Goal: Transaction & Acquisition: Subscribe to service/newsletter

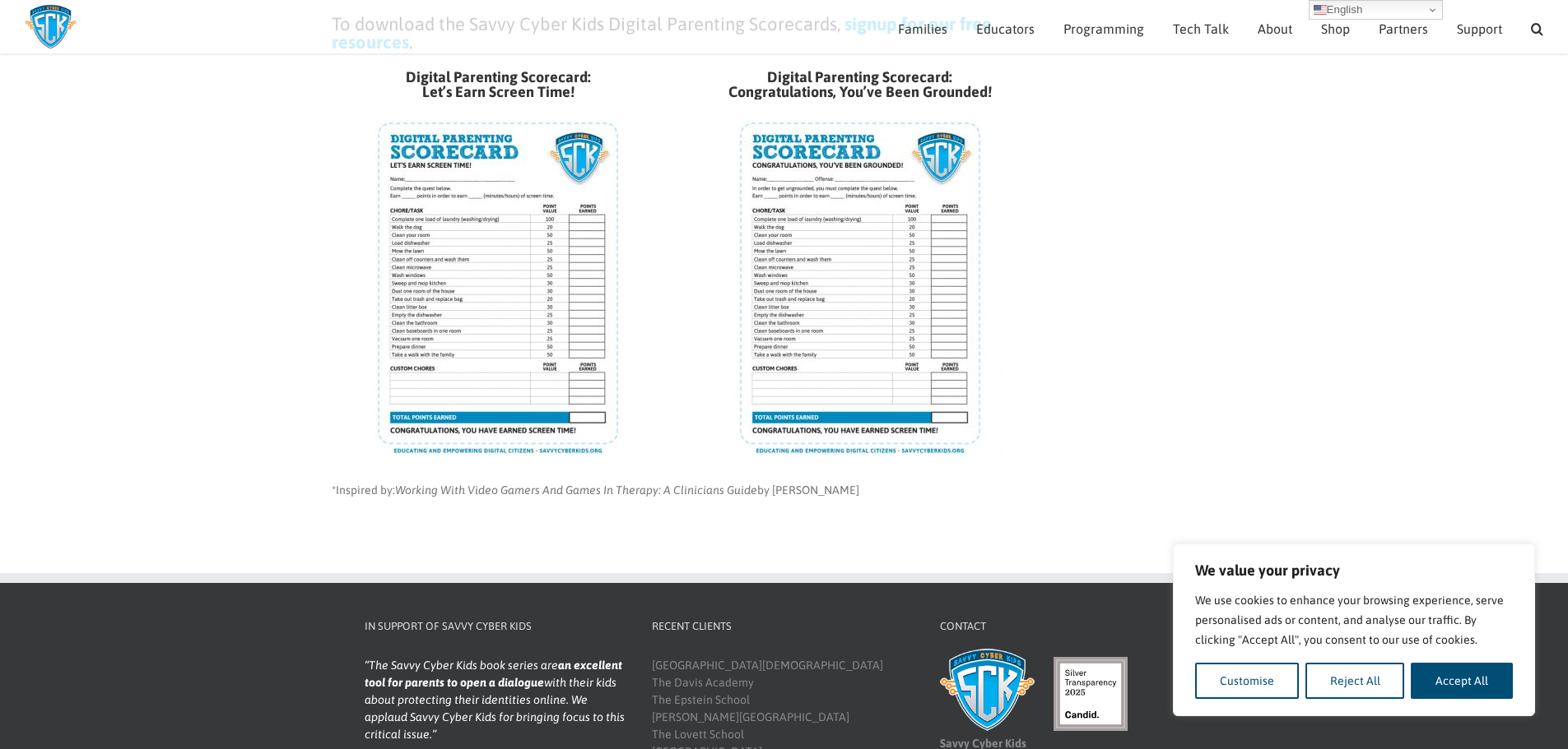
scroll to position [611, 0]
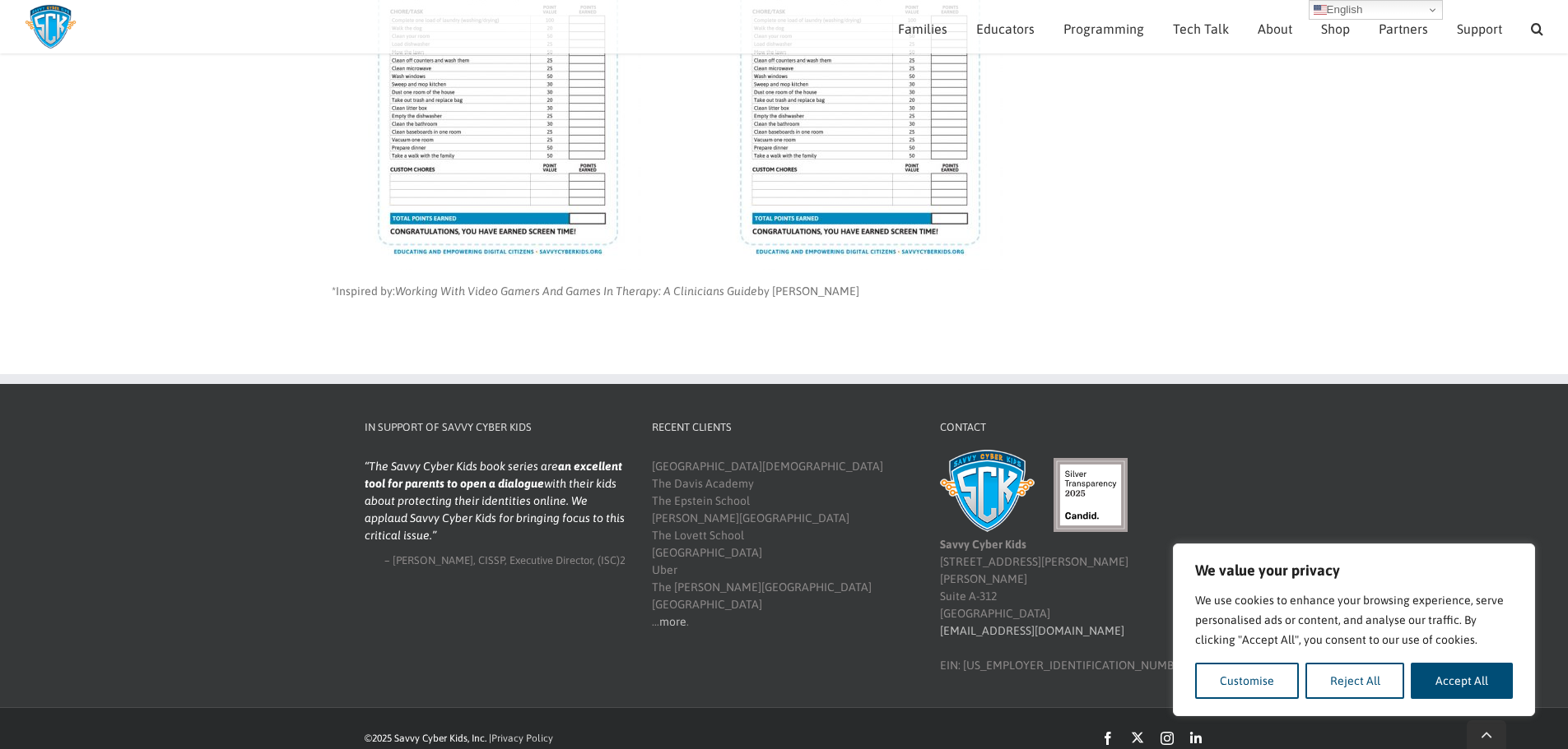
click at [494, 148] on img at bounding box center [498, 86] width 286 height 370
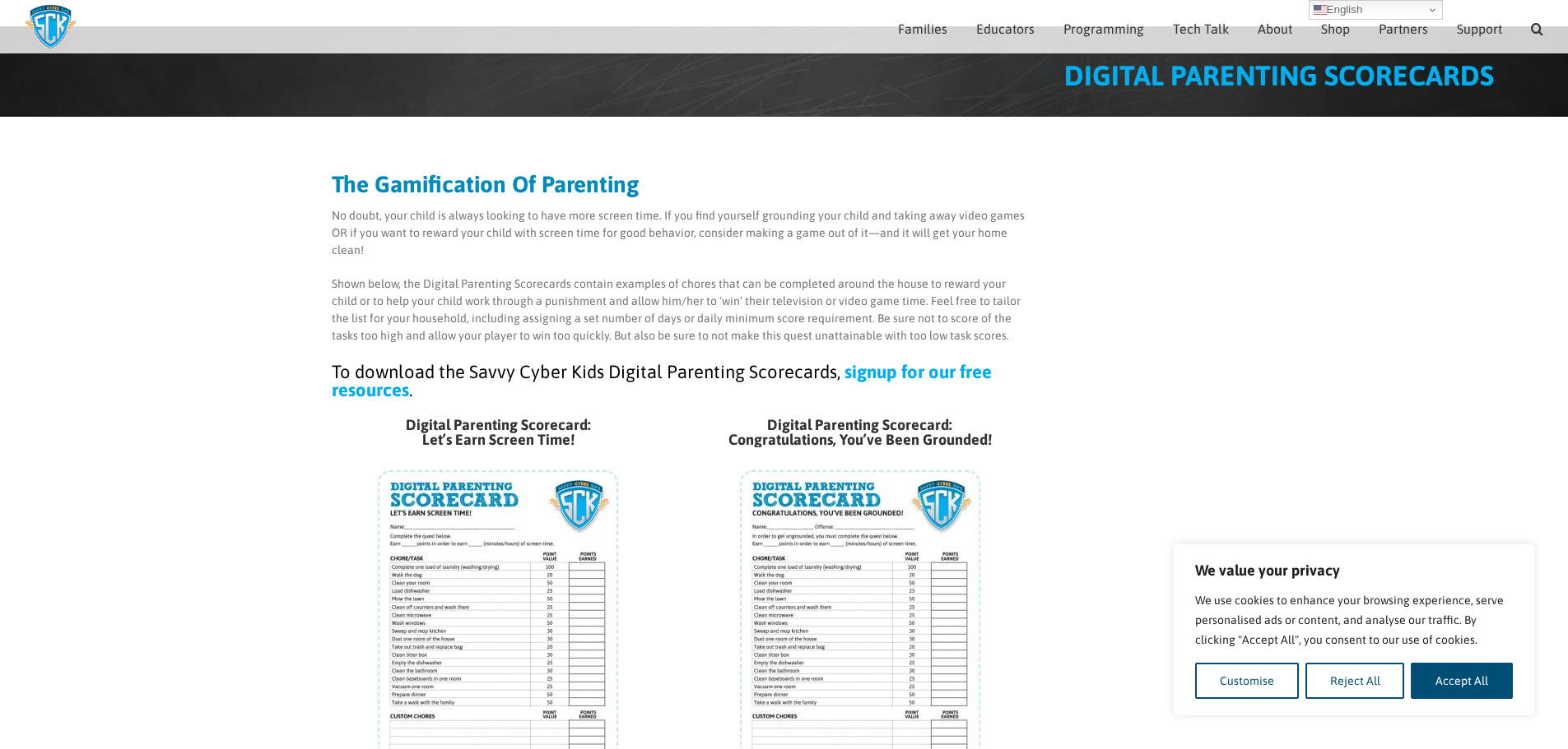
scroll to position [61, 0]
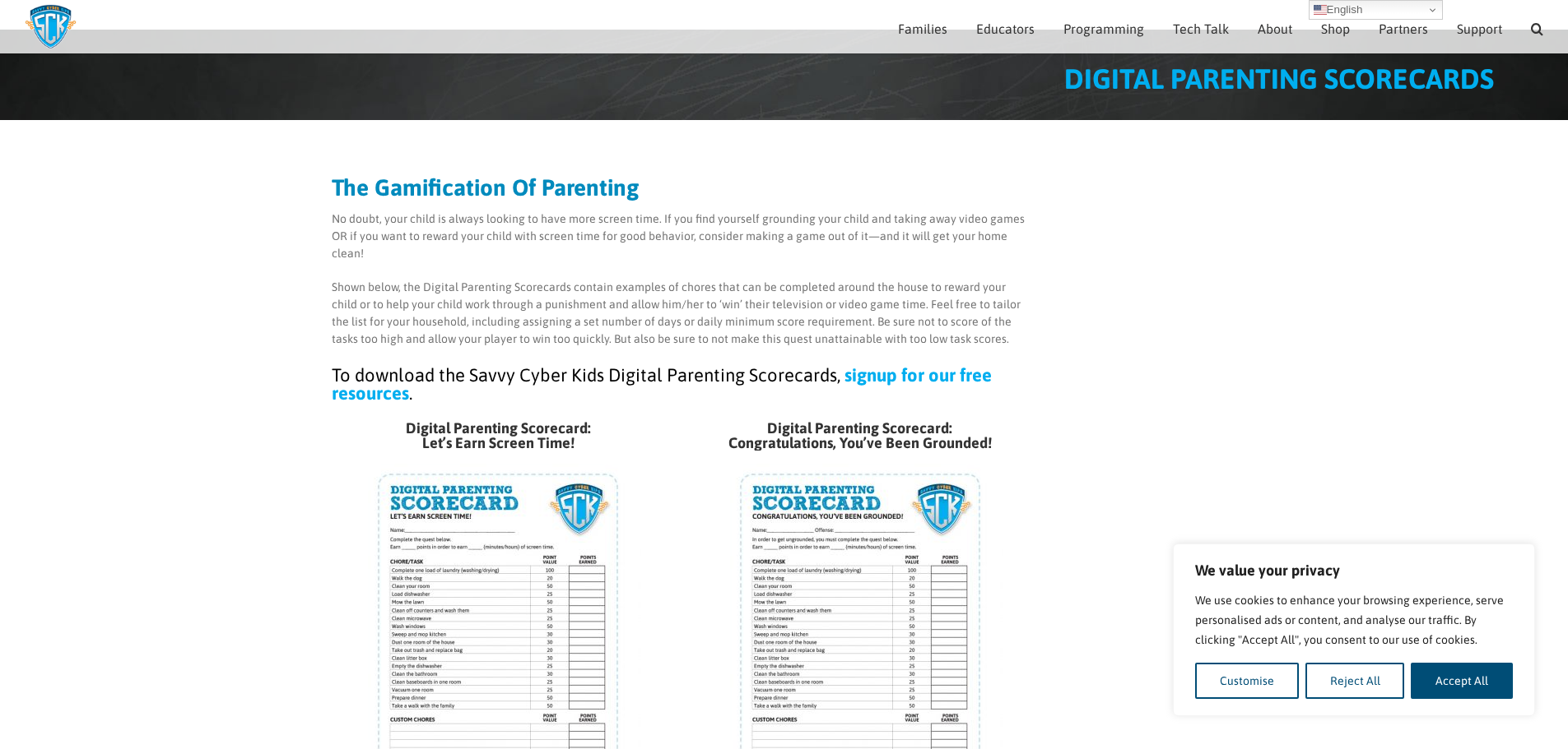
click at [920, 370] on link "signup for our free resources" at bounding box center [662, 383] width 660 height 39
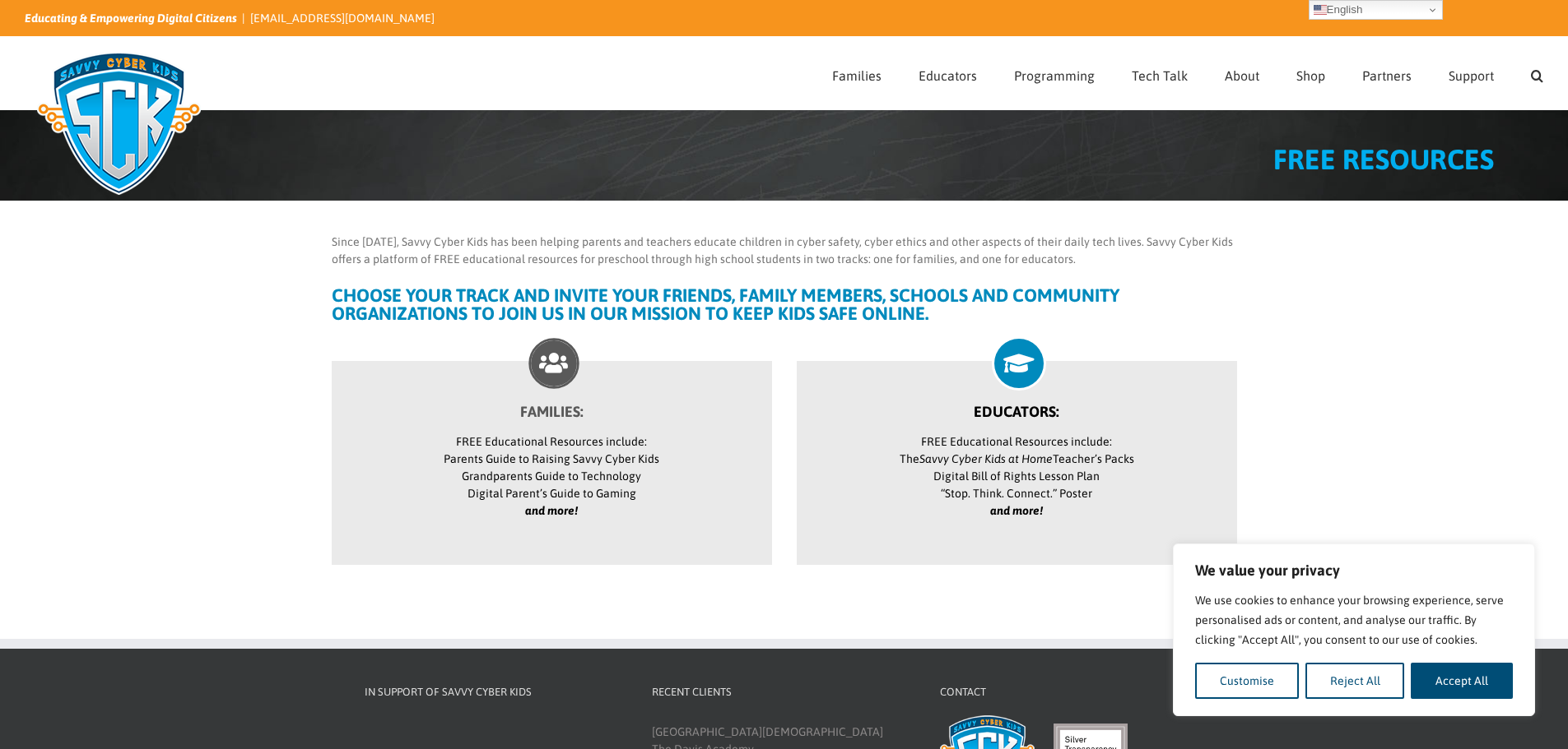
click at [557, 364] on icon at bounding box center [554, 363] width 46 height 46
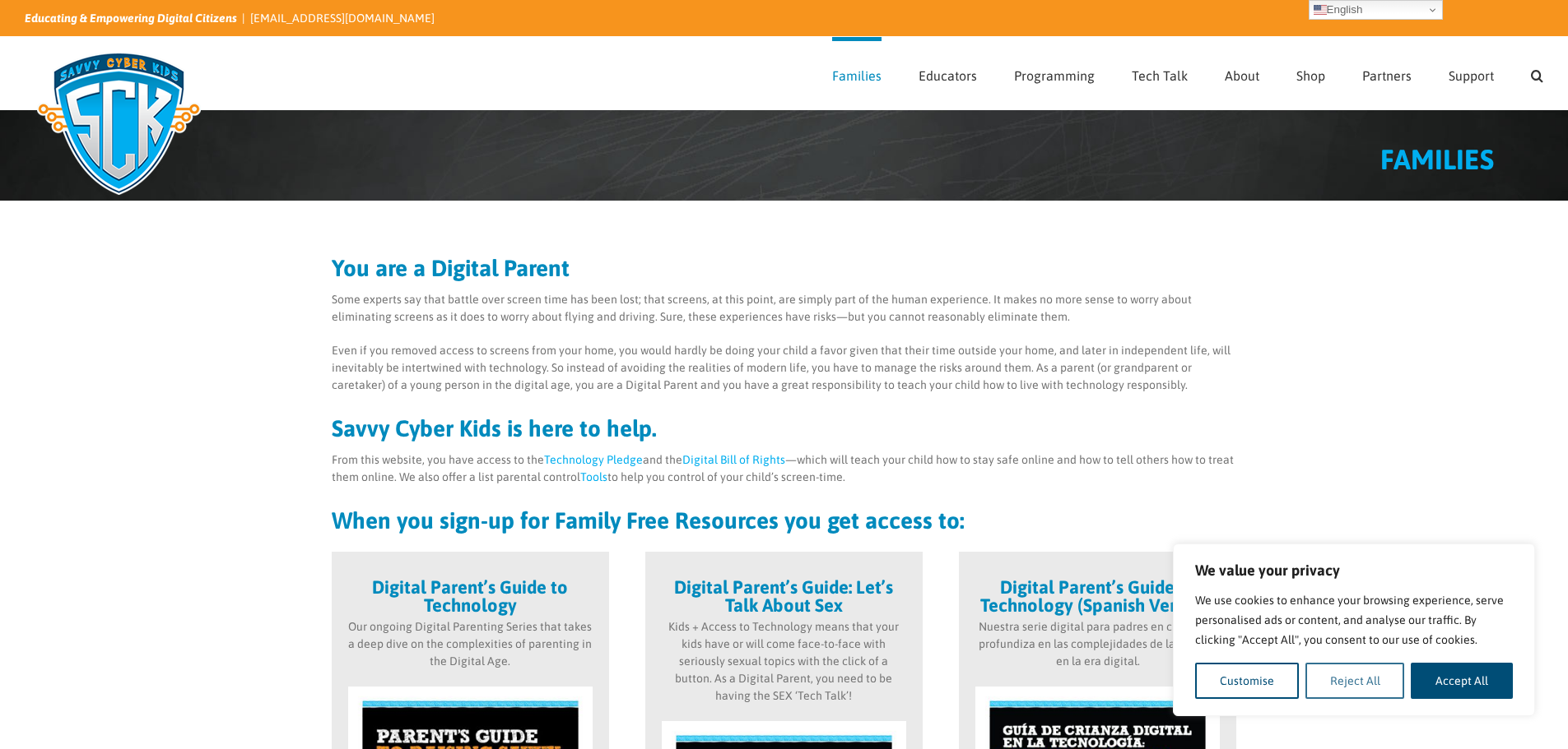
click at [1363, 683] on button "Reject All" at bounding box center [1354, 681] width 99 height 36
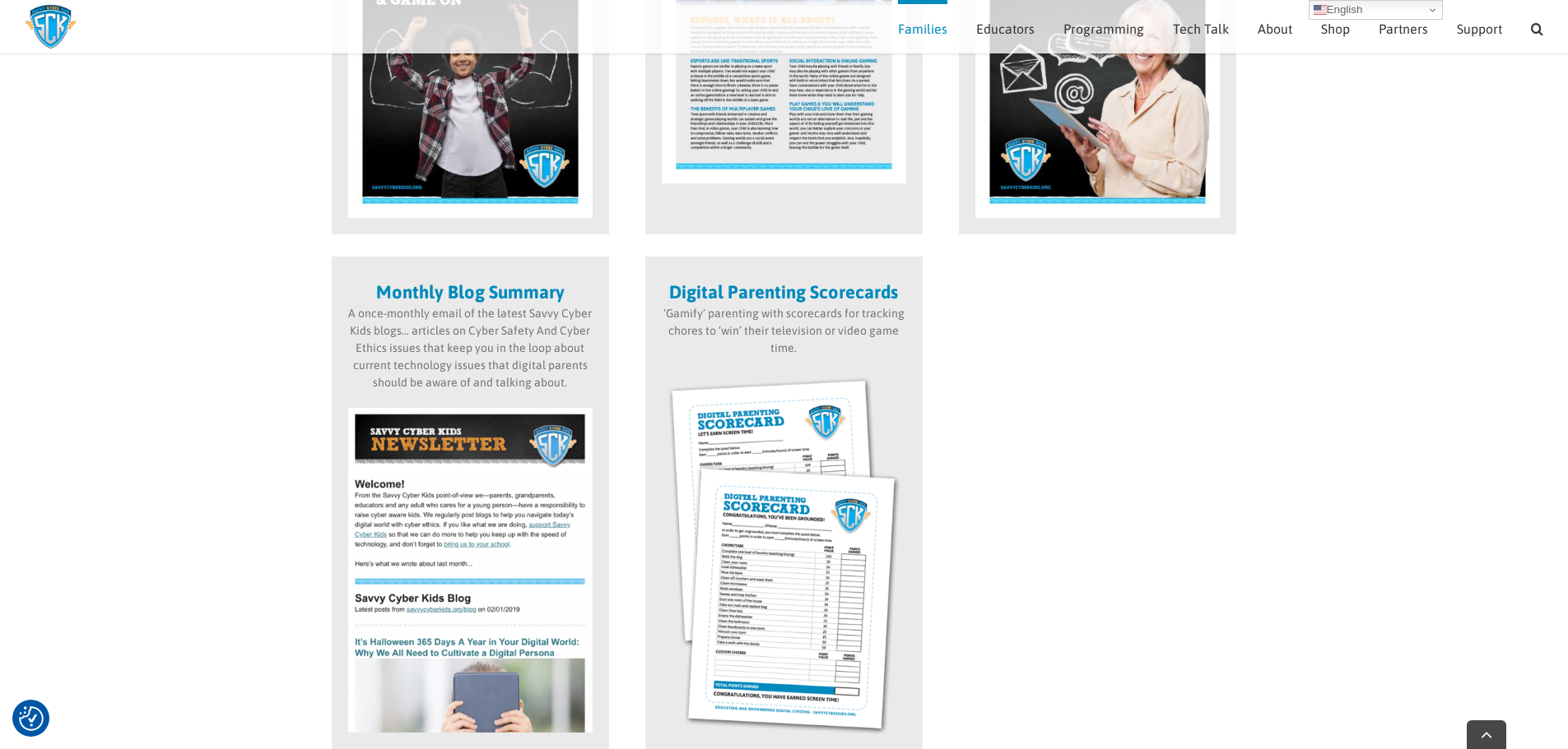
scroll to position [1821, 0]
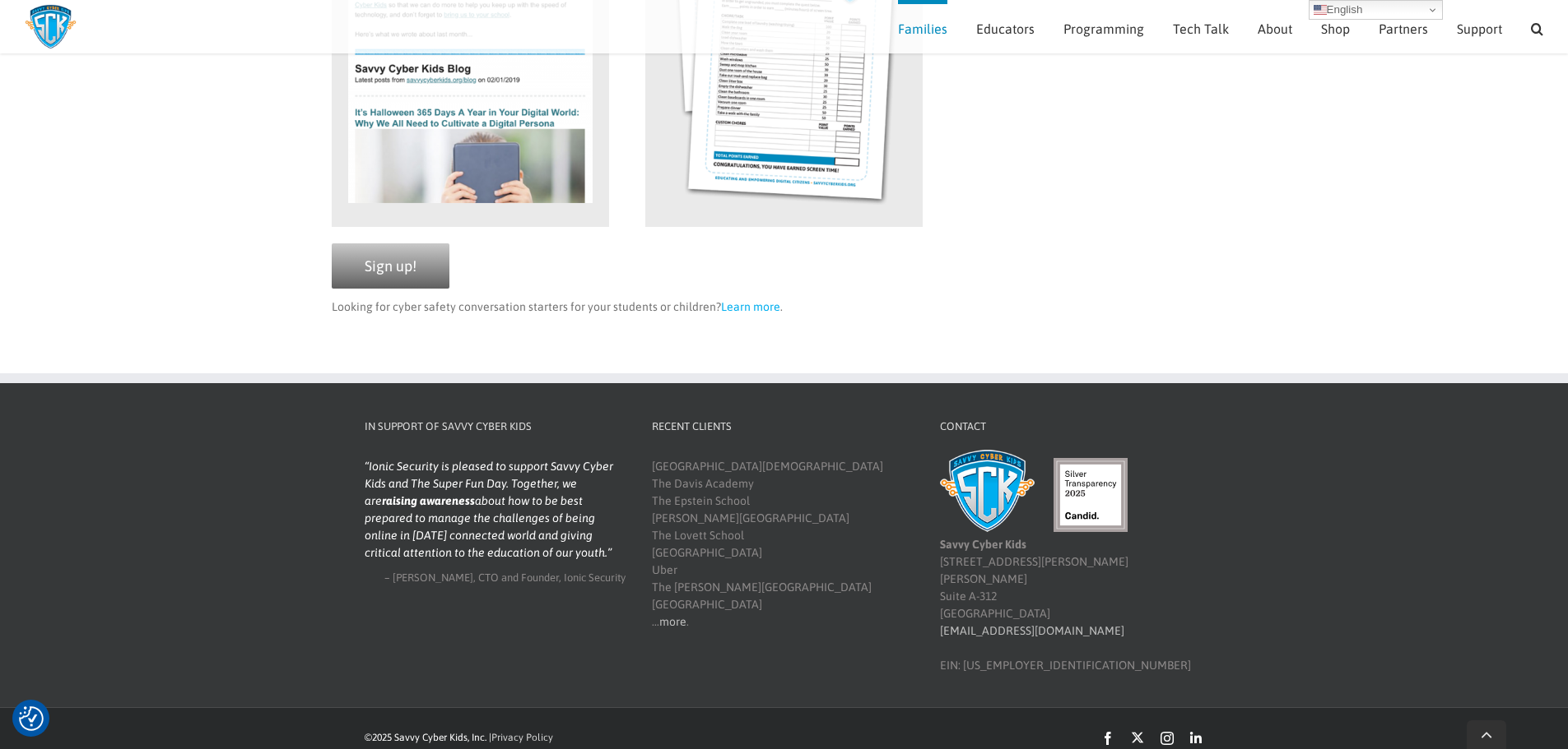
click at [418, 273] on link "Sign up!" at bounding box center [390, 266] width 117 height 45
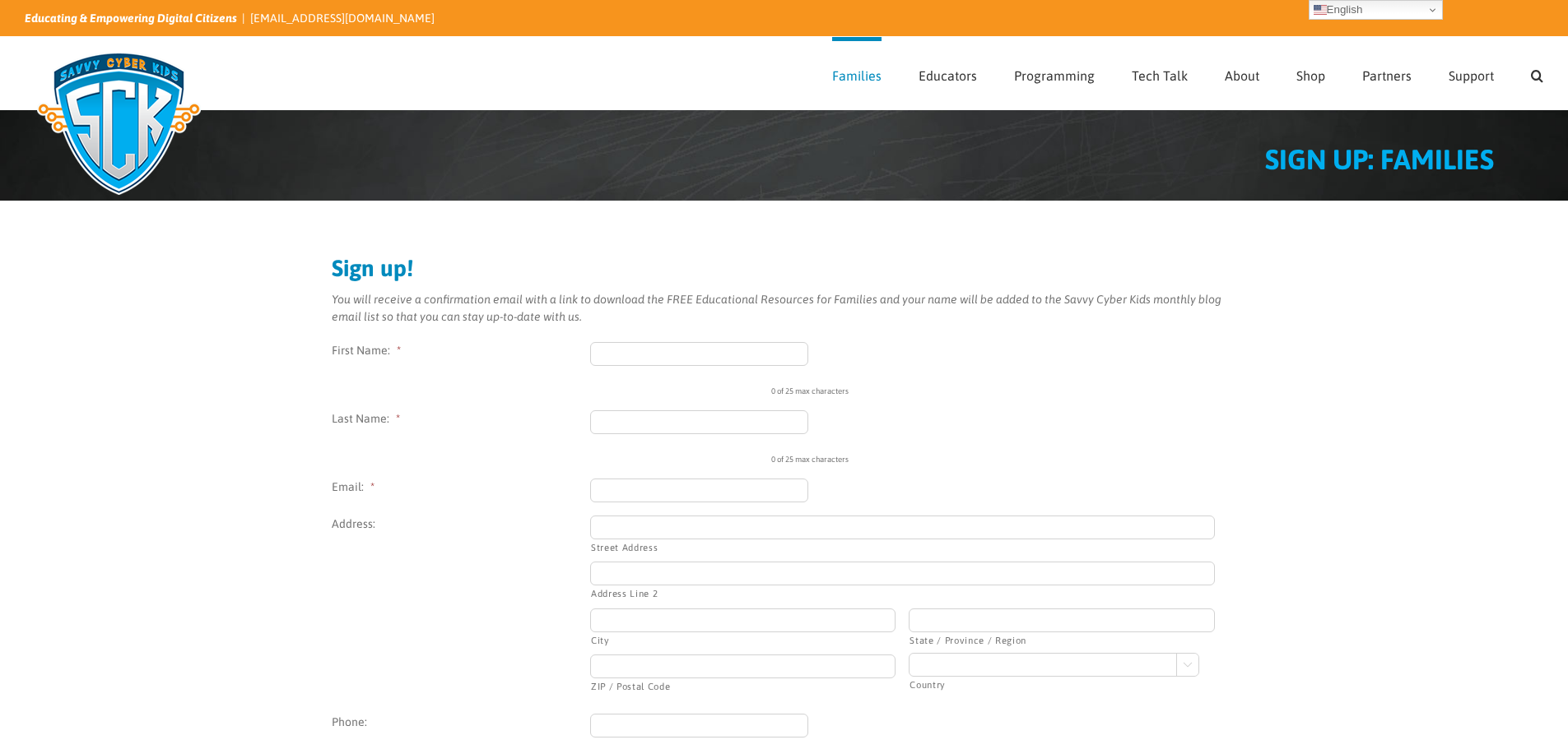
click at [649, 358] on input "First Name: *" at bounding box center [700, 354] width 219 height 24
type input "Maneesh"
type input "Baburaj"
type input "manbraj@gmail.com"
type input "USHUS, K R A 21, Sarika Nagar"
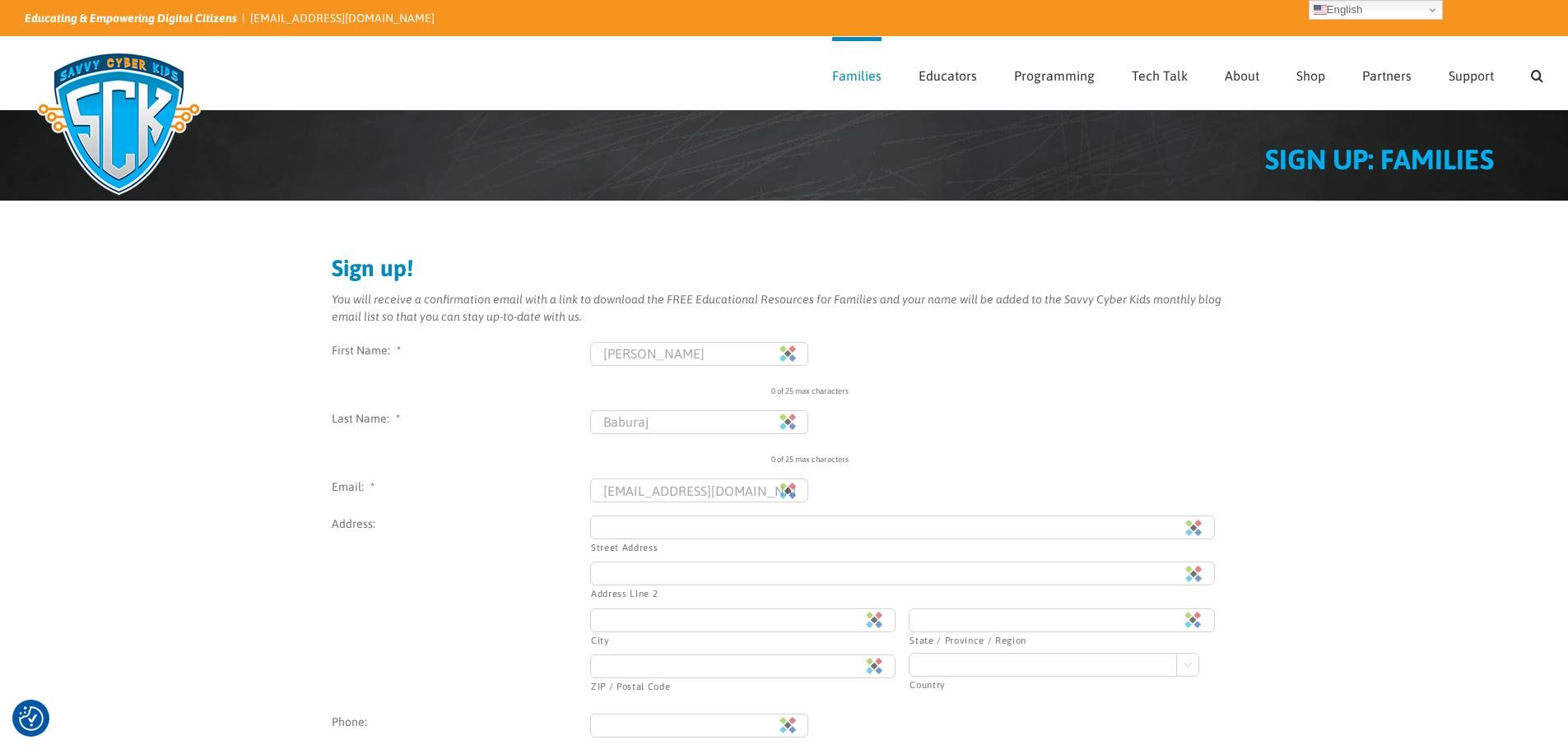
type input "Thathaampalli P.O."
type input "Alappuzha"
type input "Kerala"
type input "688013"
type input "(944) 628-9084"
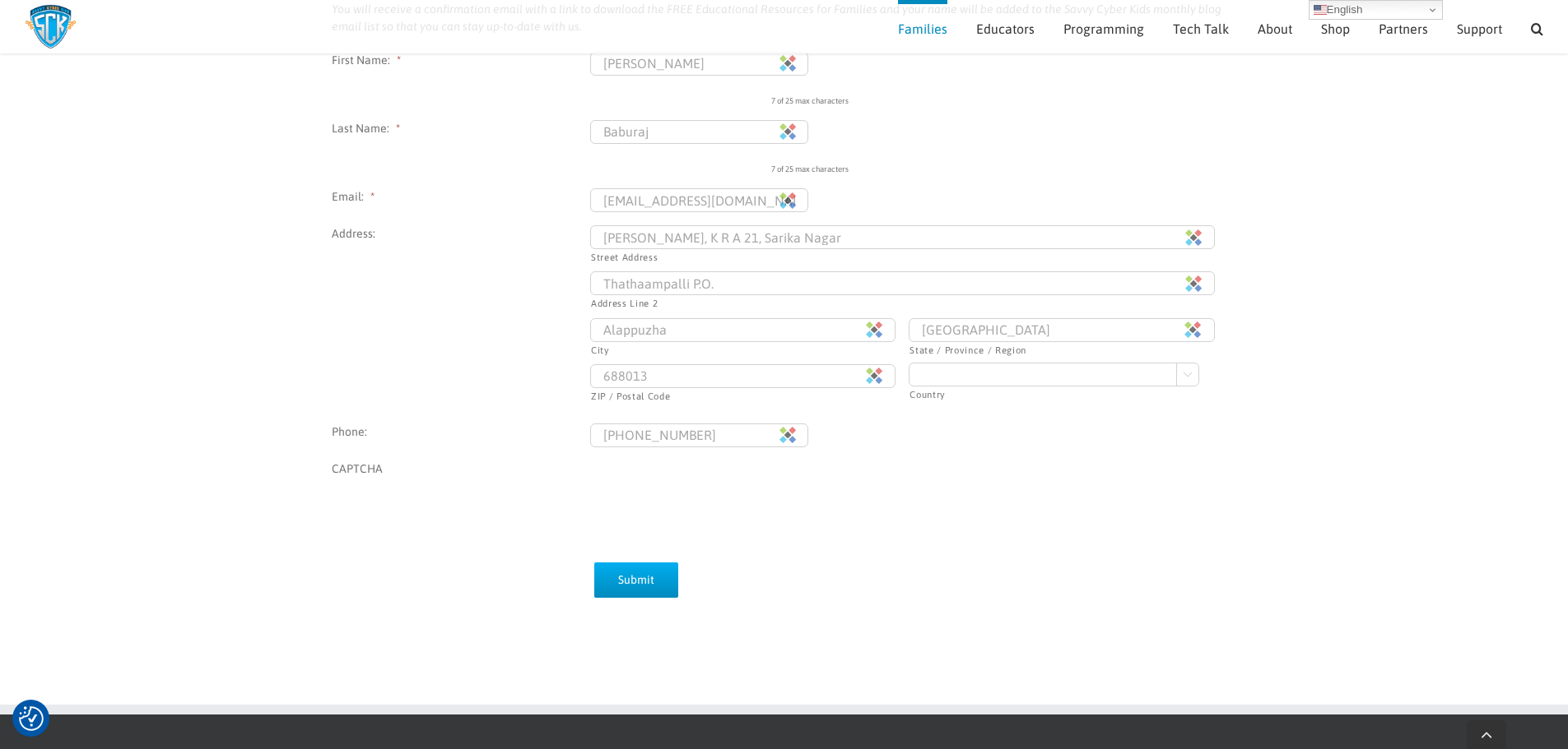
scroll to position [273, 0]
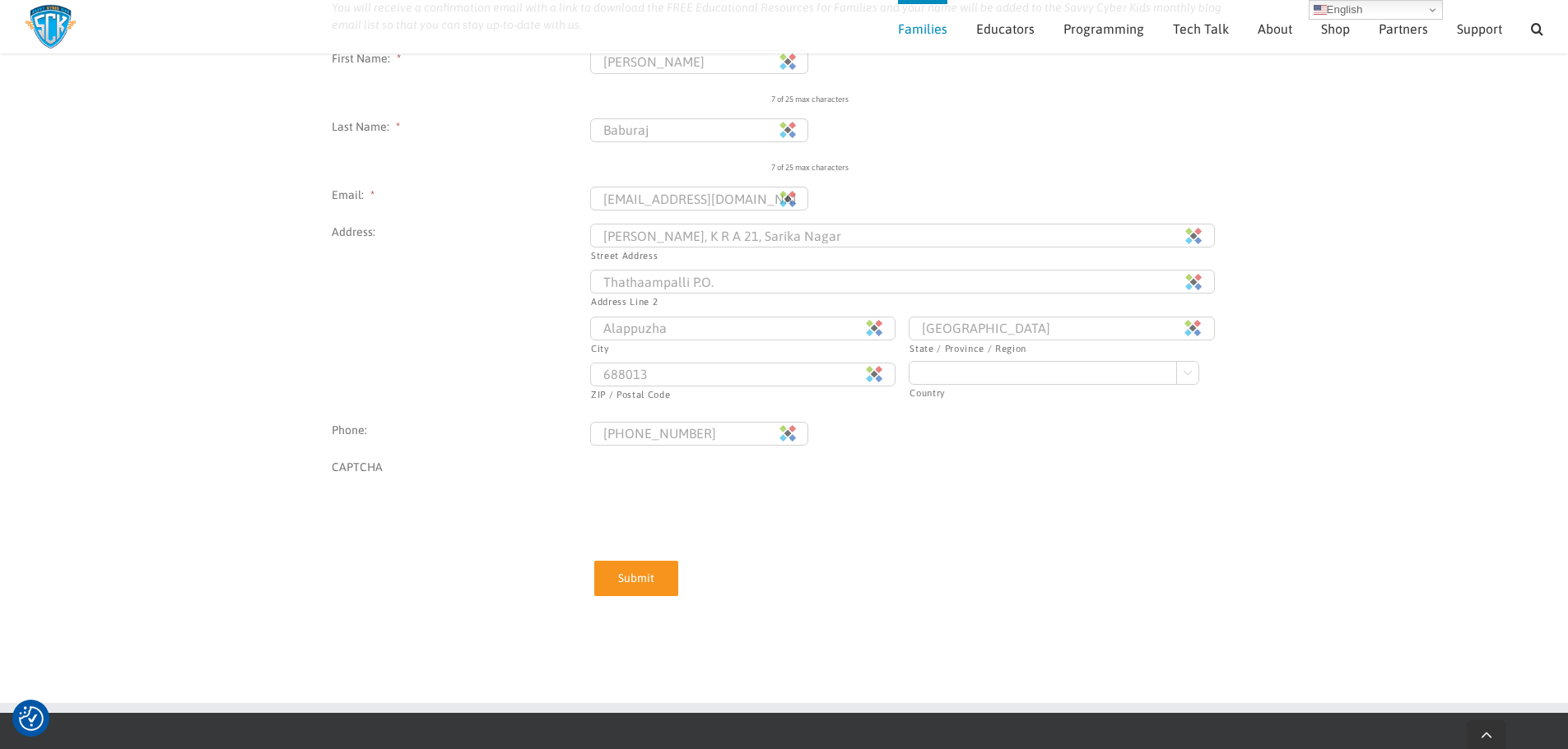
click at [634, 586] on input "Submit" at bounding box center [636, 578] width 84 height 35
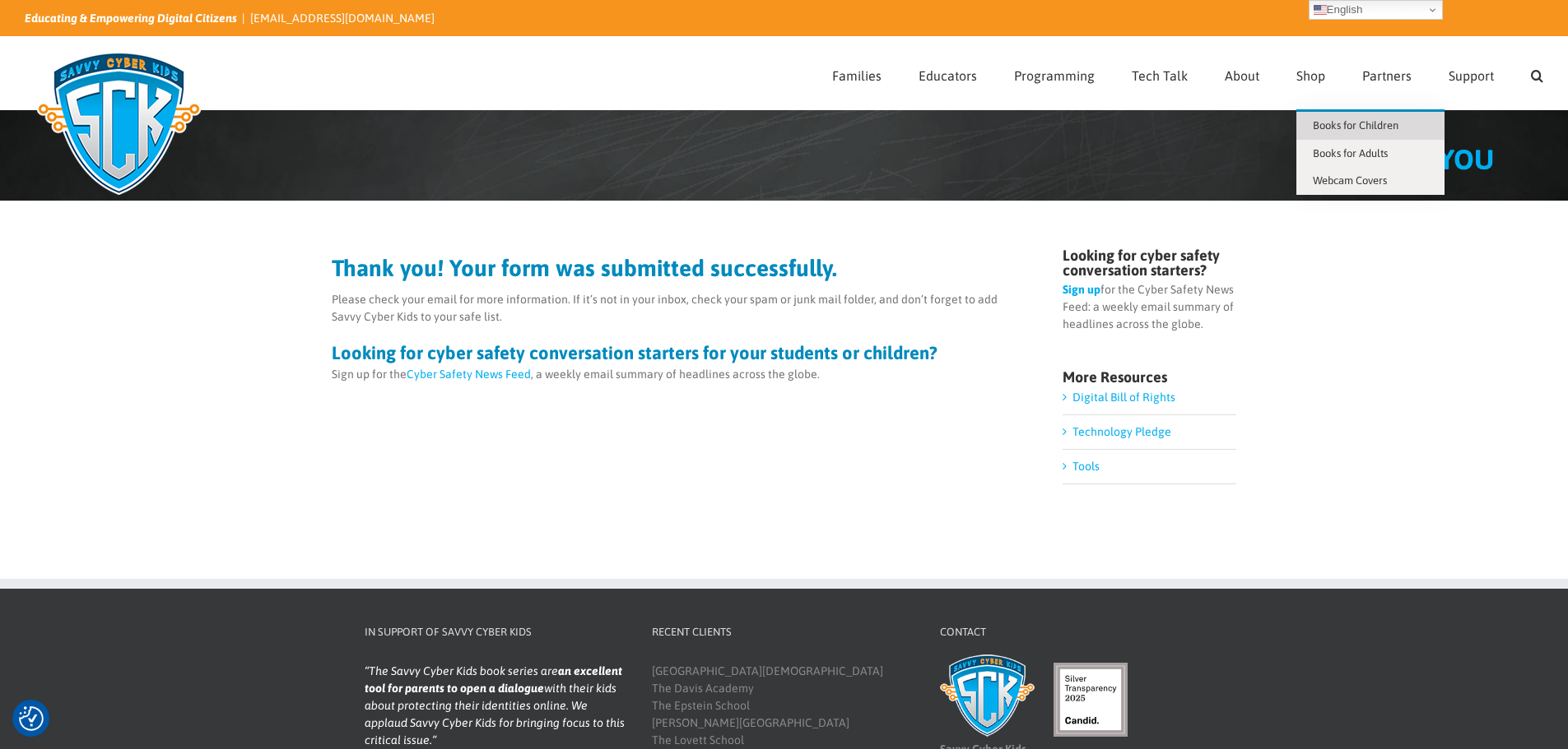
click at [1359, 138] on link "Books for Children" at bounding box center [1370, 125] width 148 height 28
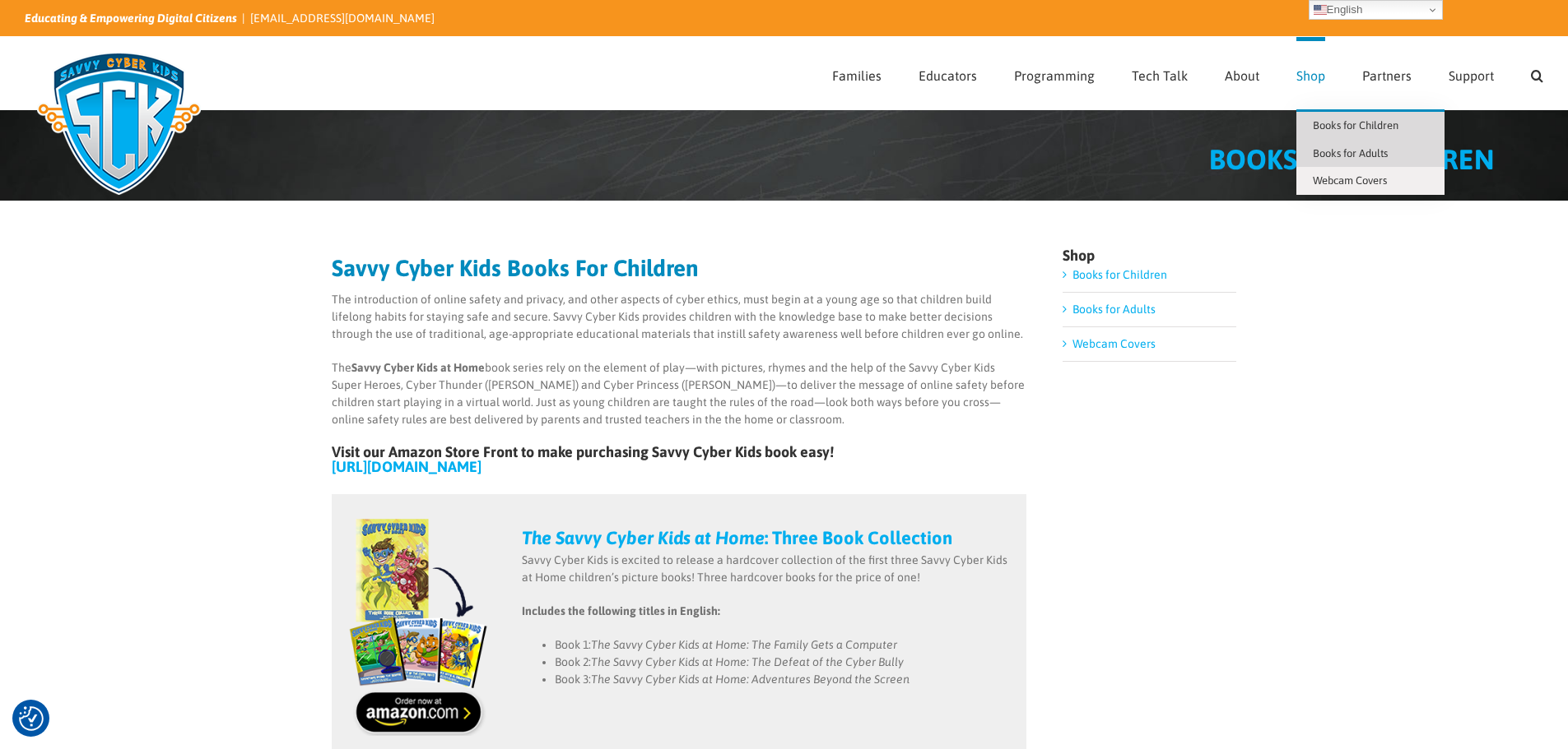
click at [1354, 153] on span "Books for Adults" at bounding box center [1350, 153] width 75 height 12
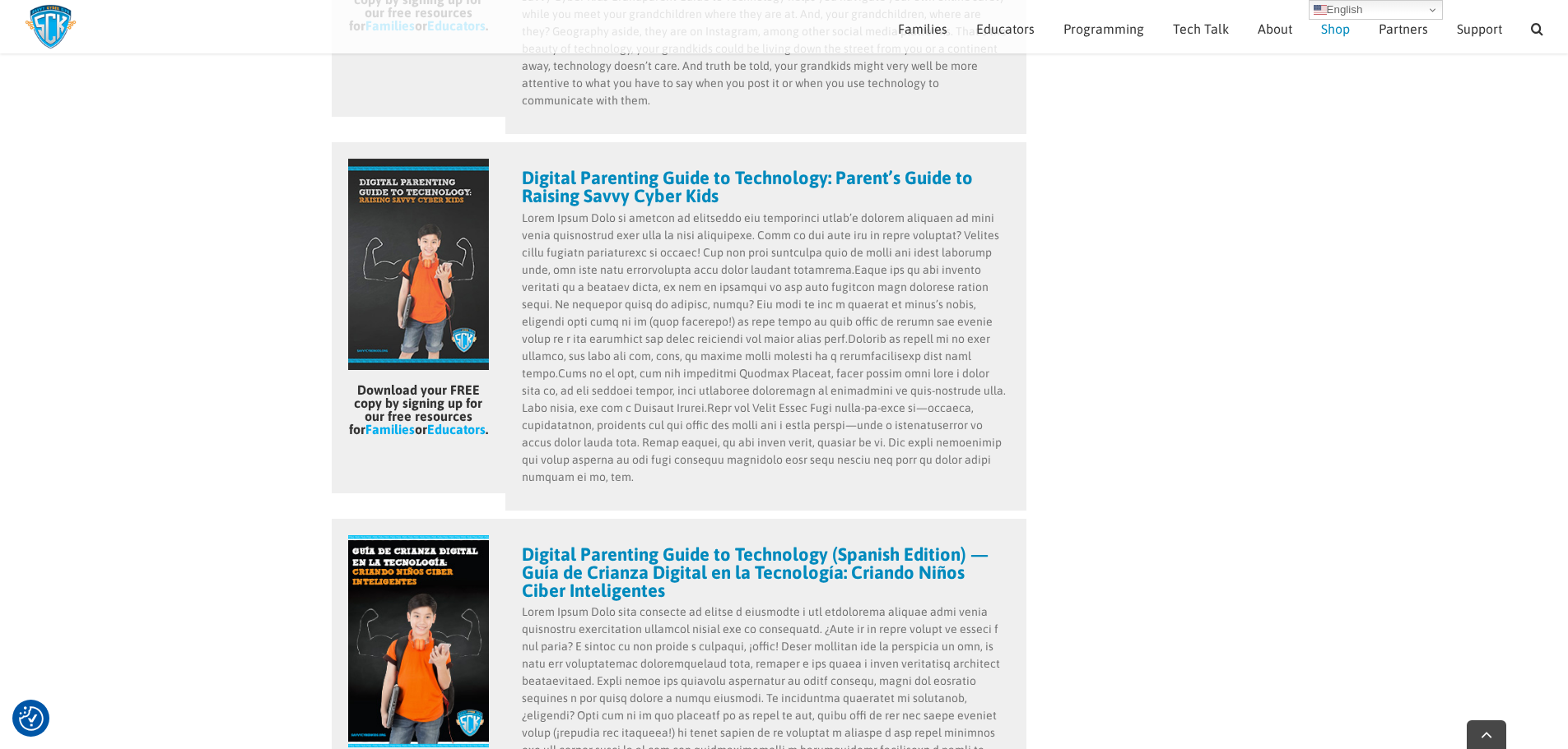
scroll to position [2528, 0]
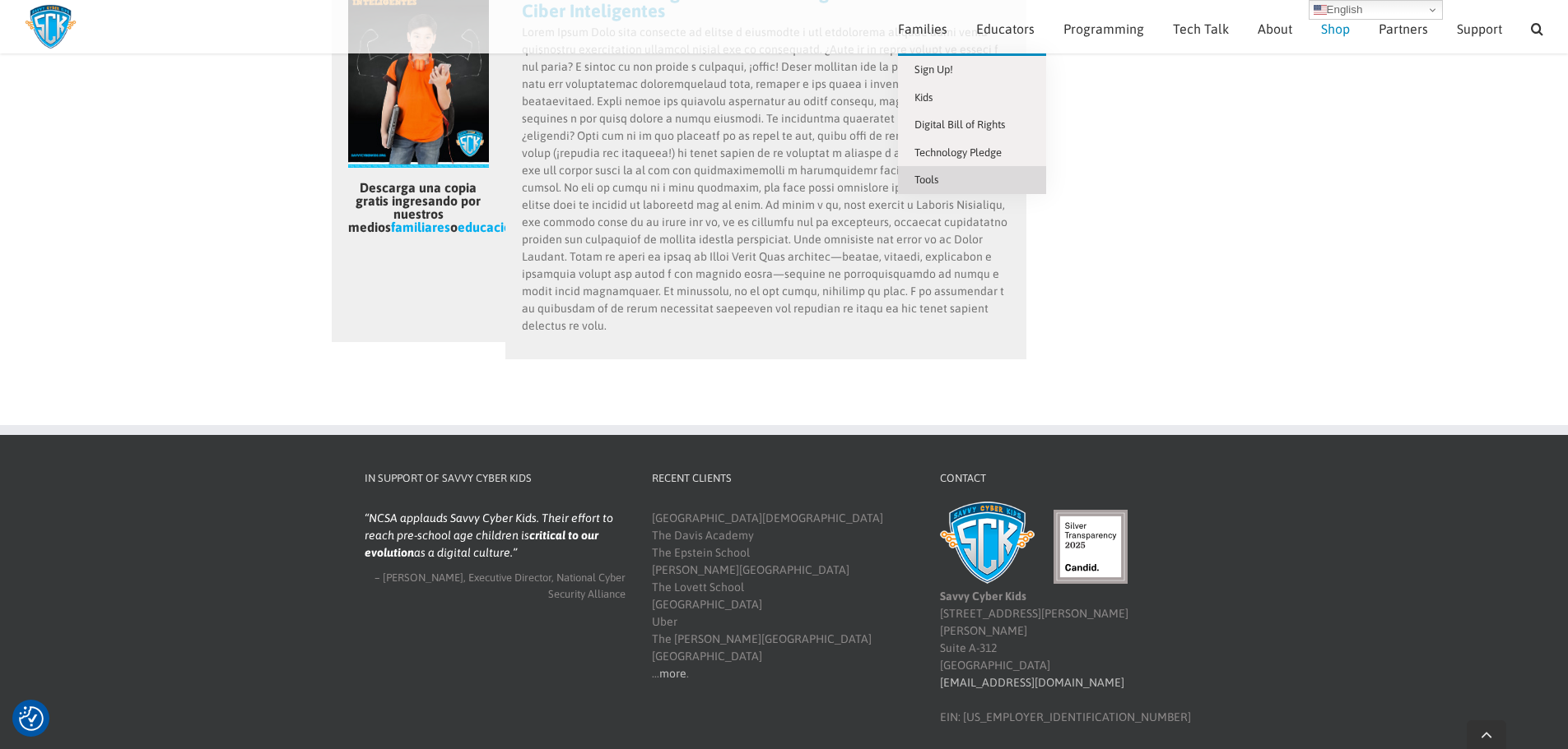
click at [947, 178] on link "Tools" at bounding box center [971, 179] width 148 height 28
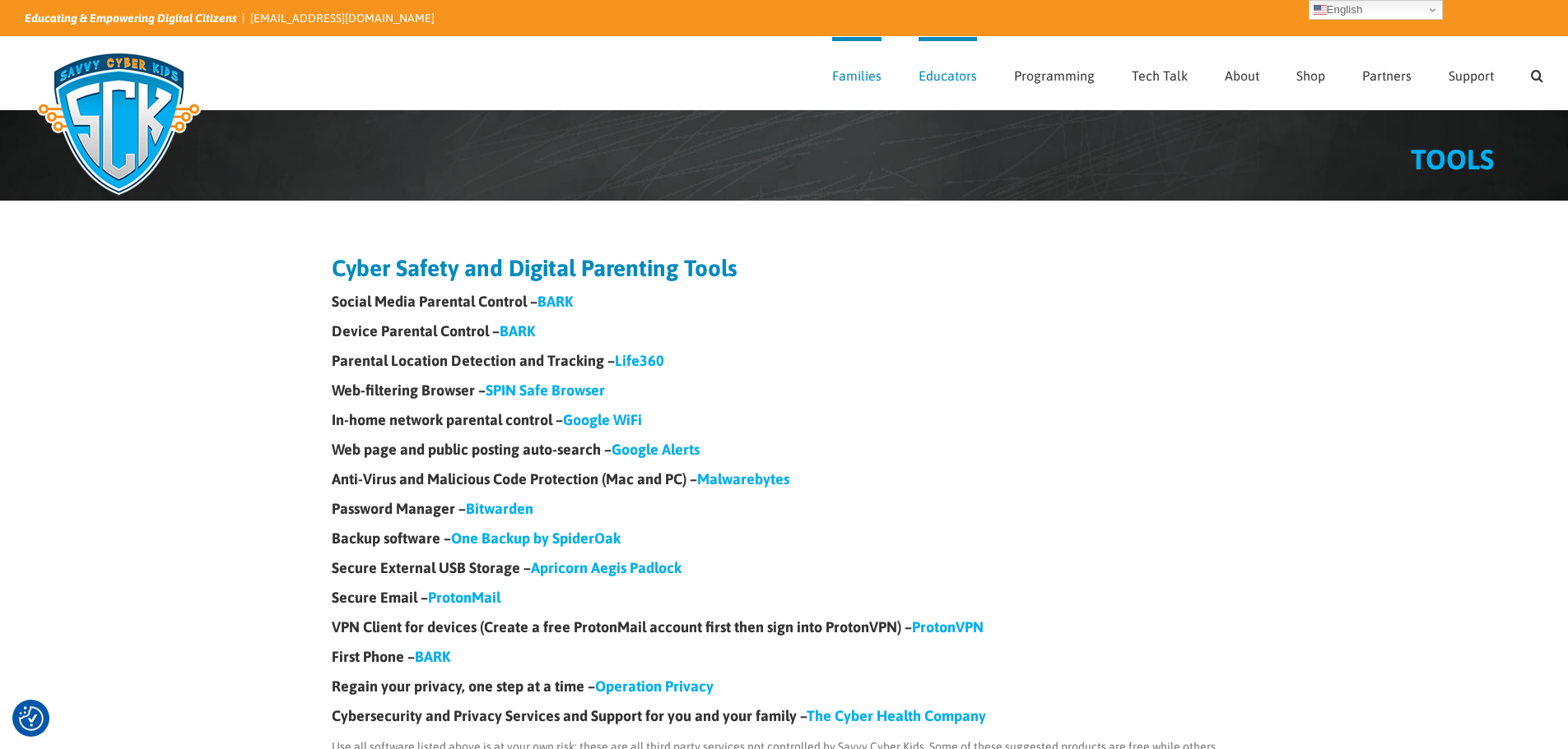
click at [647, 359] on link "Life360" at bounding box center [640, 360] width 50 height 17
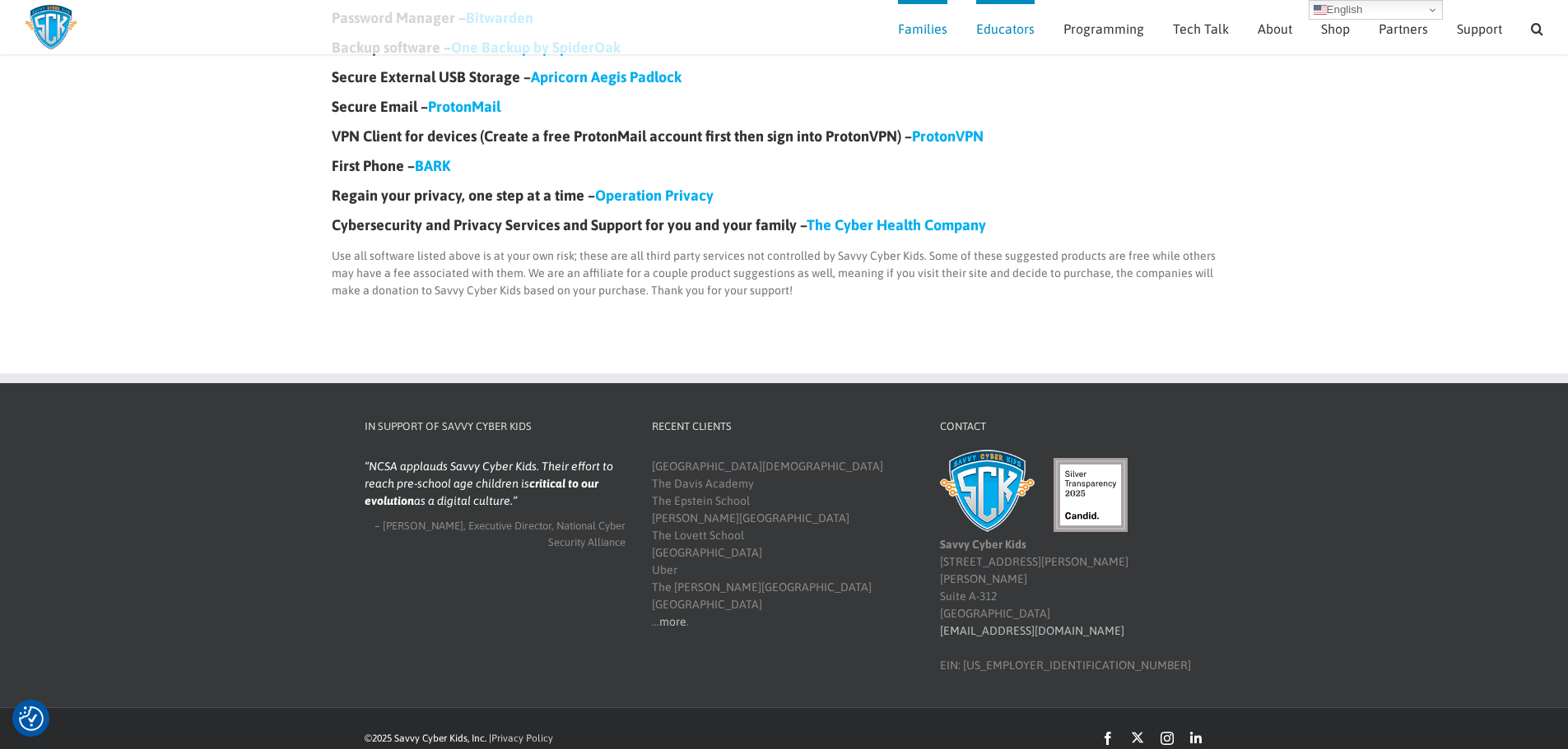
scroll to position [471, 0]
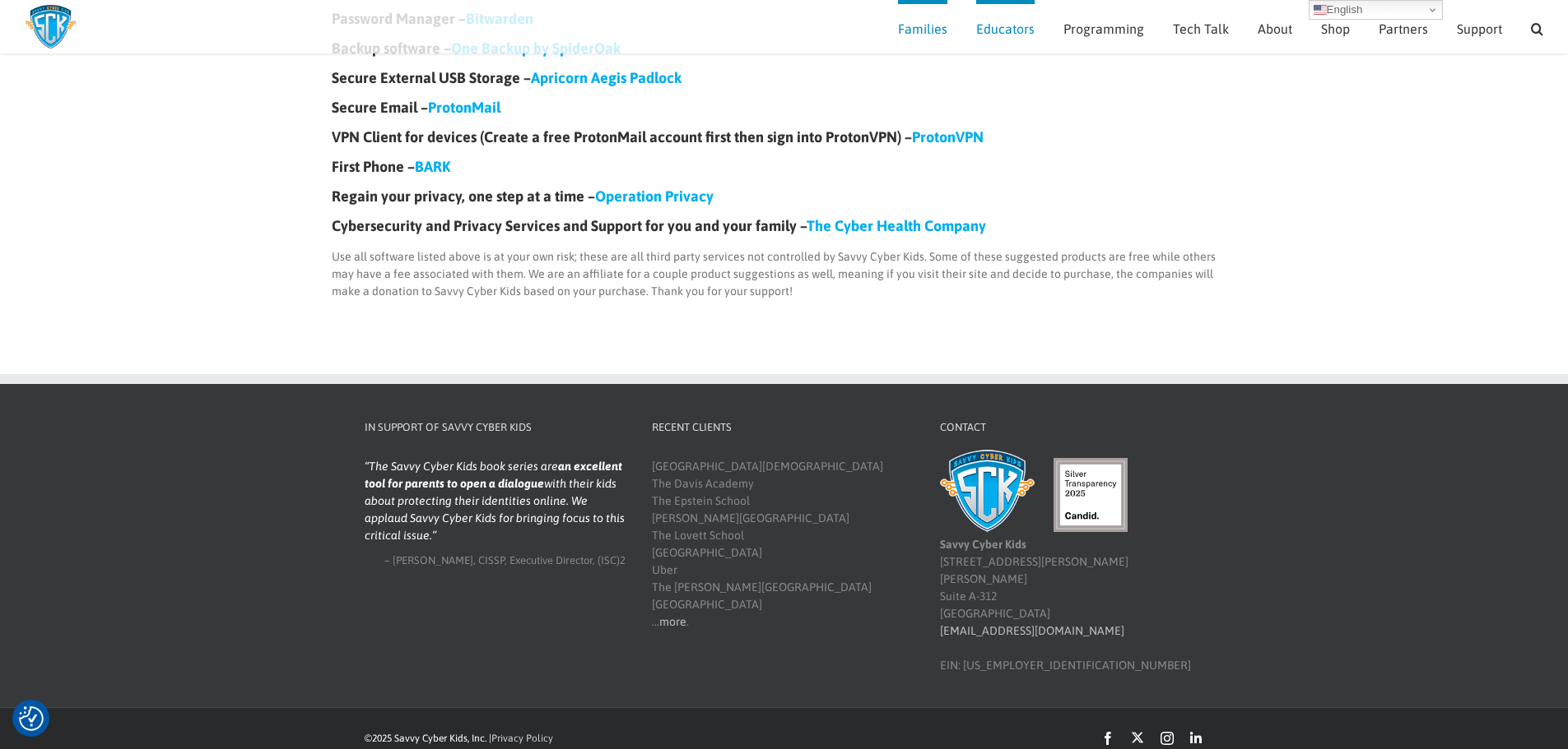
click at [662, 631] on div "Cornerstone Christian Academy The Davis Academy The Epstein School Inman Middle…" at bounding box center [783, 544] width 262 height 172
click at [664, 621] on link "more" at bounding box center [672, 622] width 27 height 13
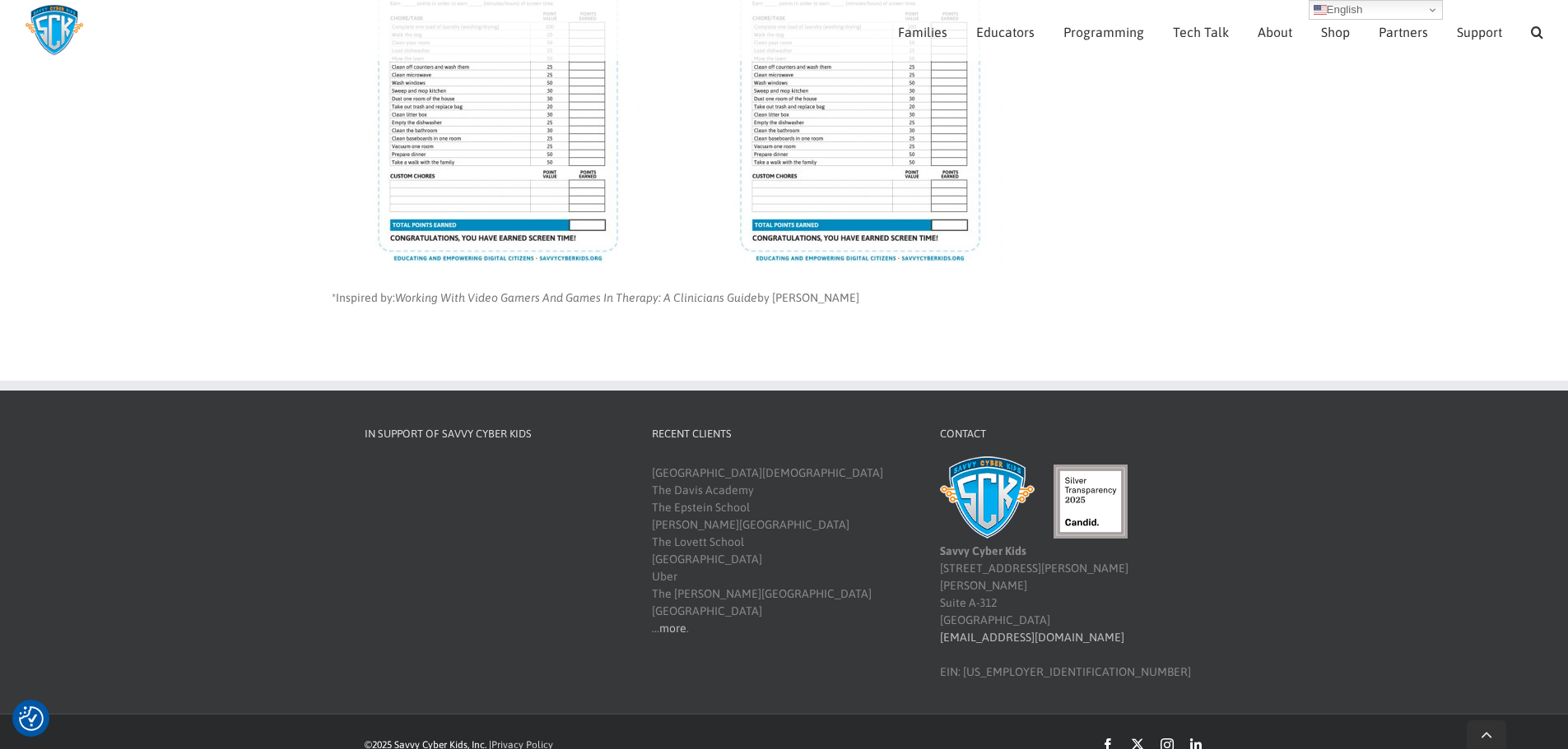
scroll to position [611, 0]
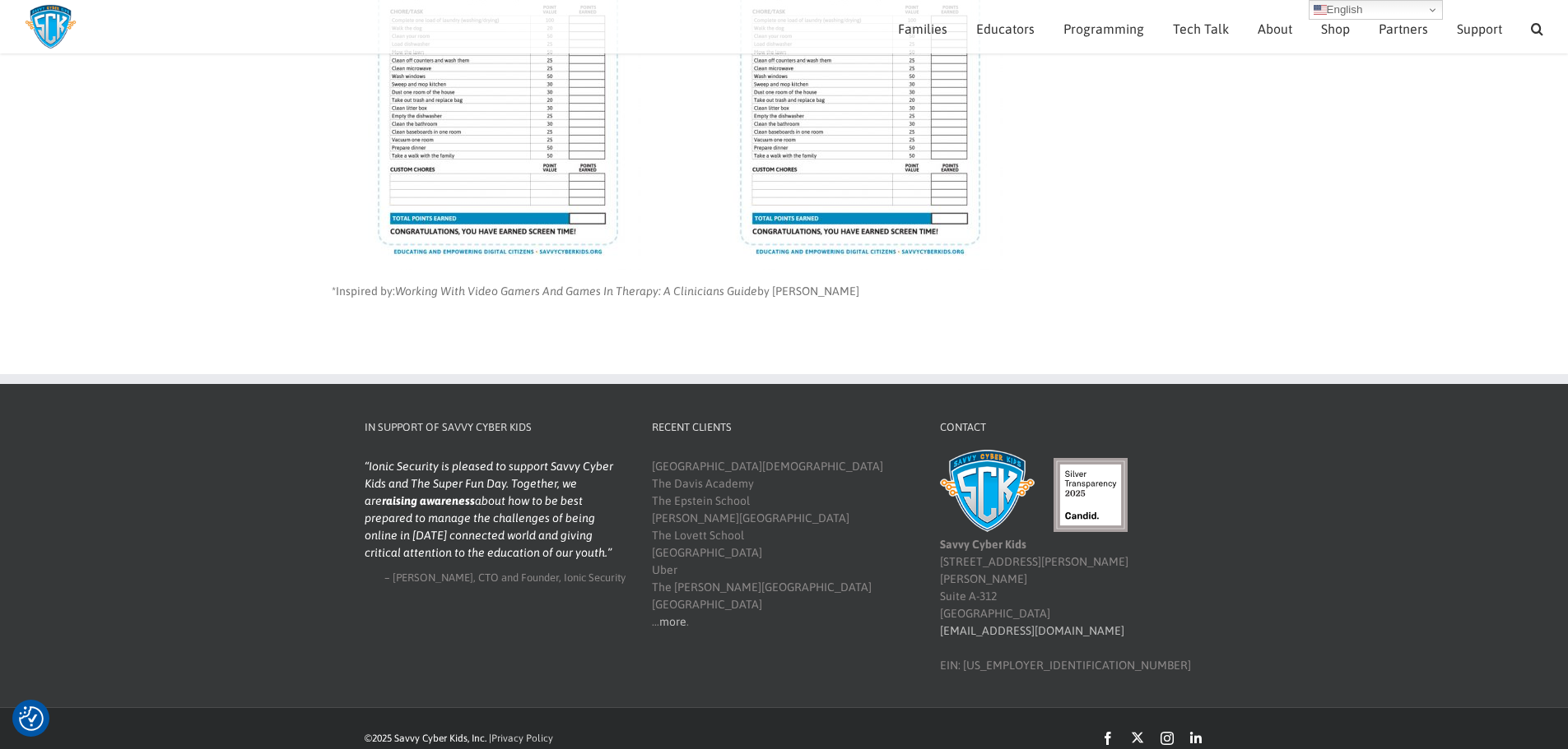
click at [912, 159] on img at bounding box center [860, 86] width 286 height 370
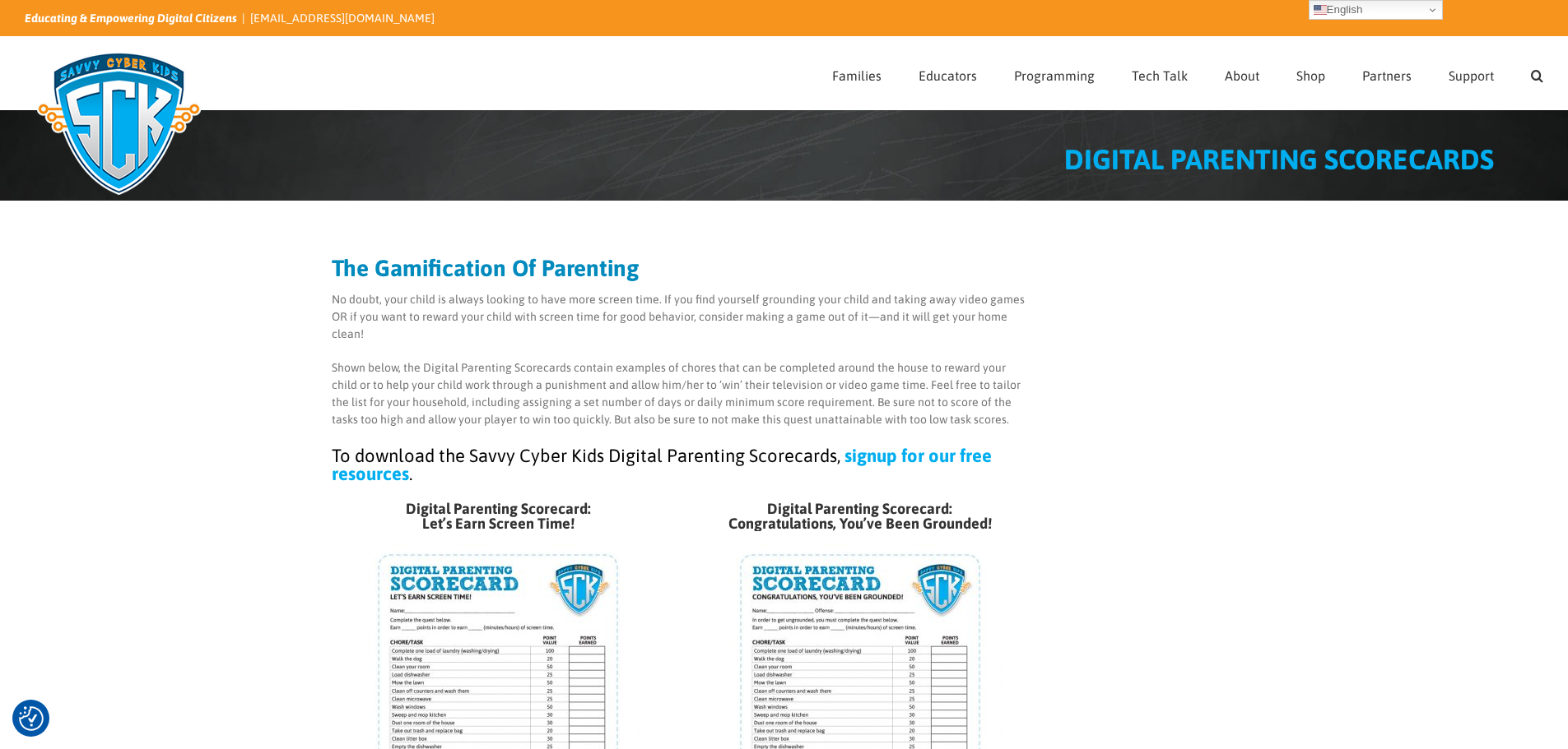
click at [931, 455] on link "signup for our free resources" at bounding box center [662, 464] width 660 height 39
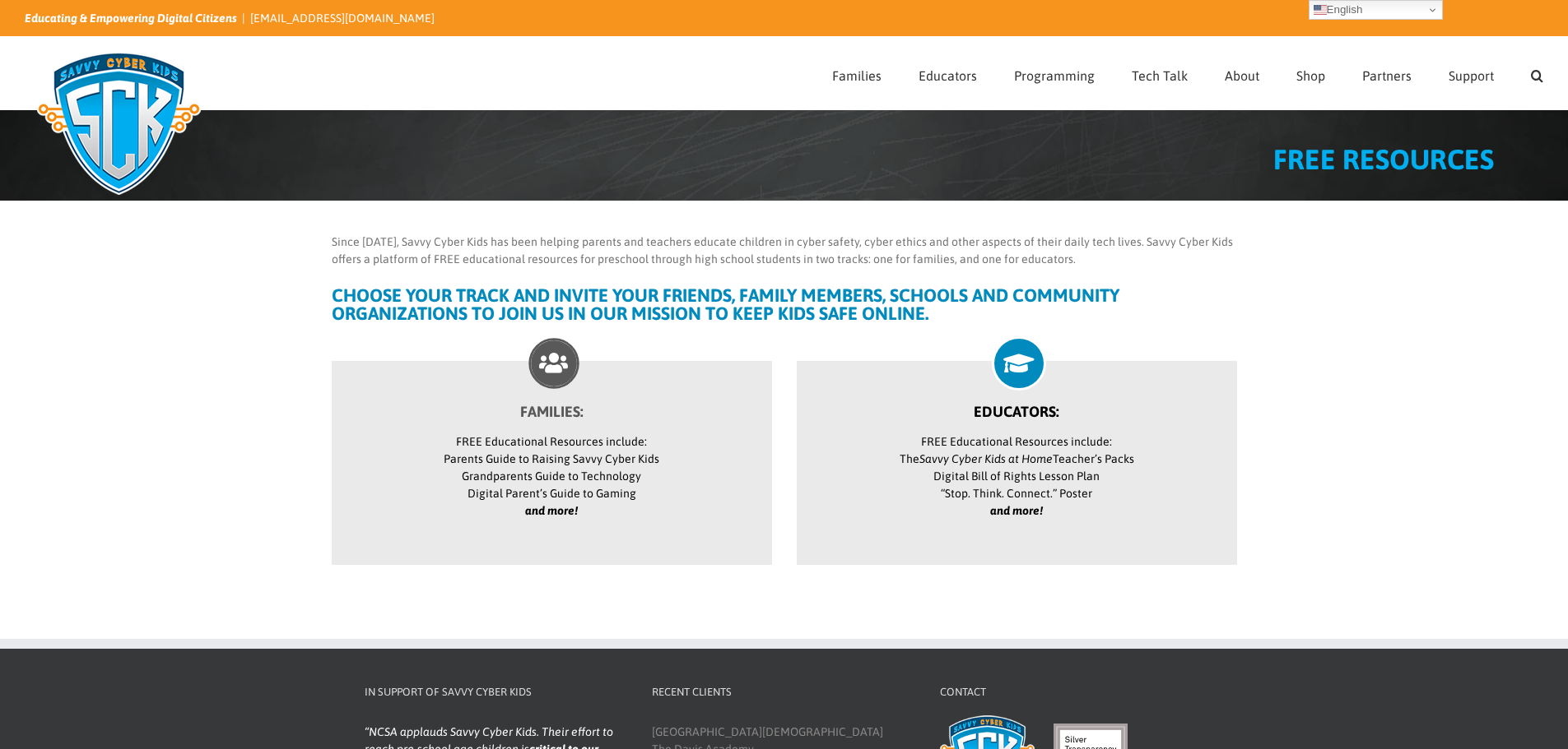
click at [534, 455] on p "FREE Educational Resources include: Parents Guide to Raising Savvy Cyber Kids G…" at bounding box center [551, 476] width 382 height 87
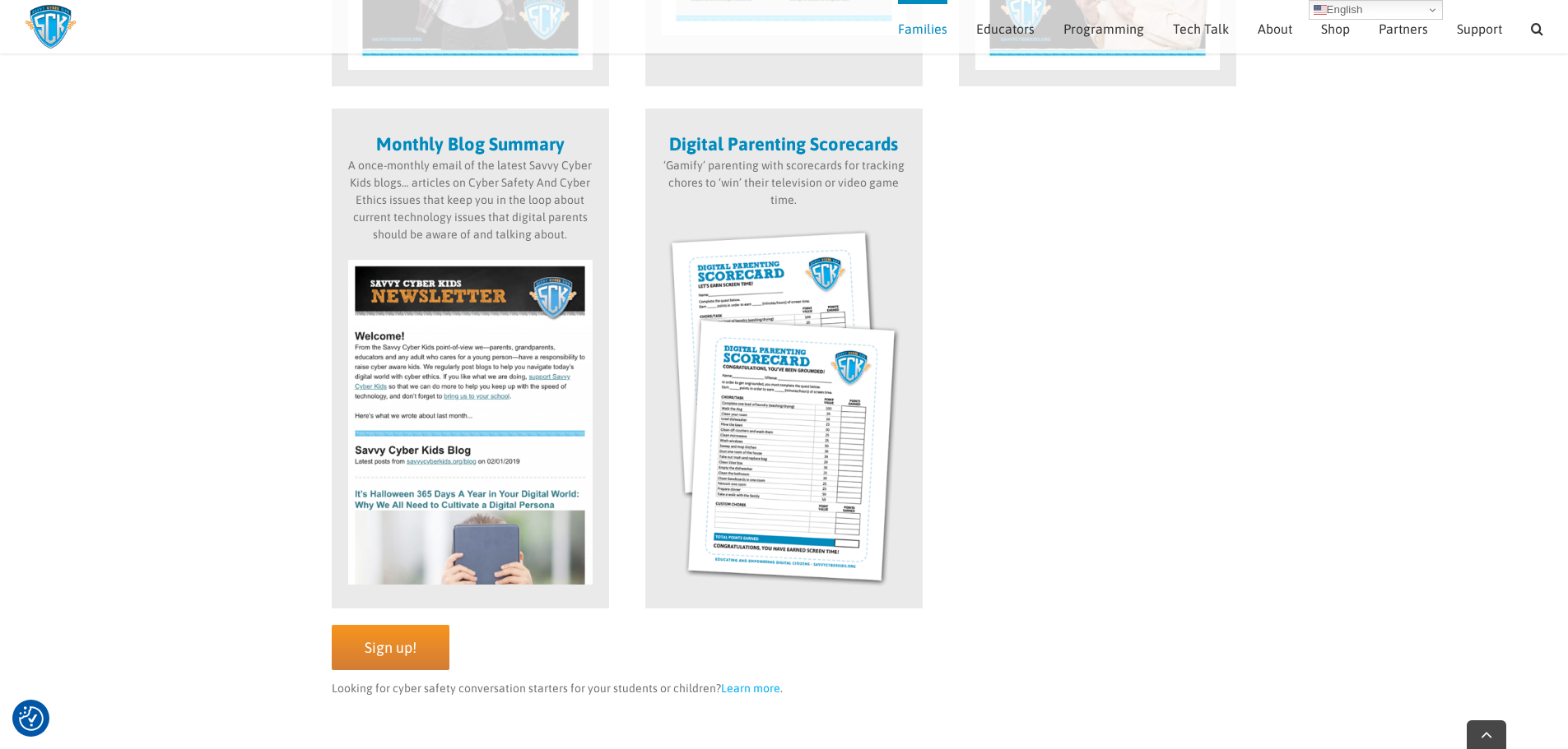
scroll to position [1446, 0]
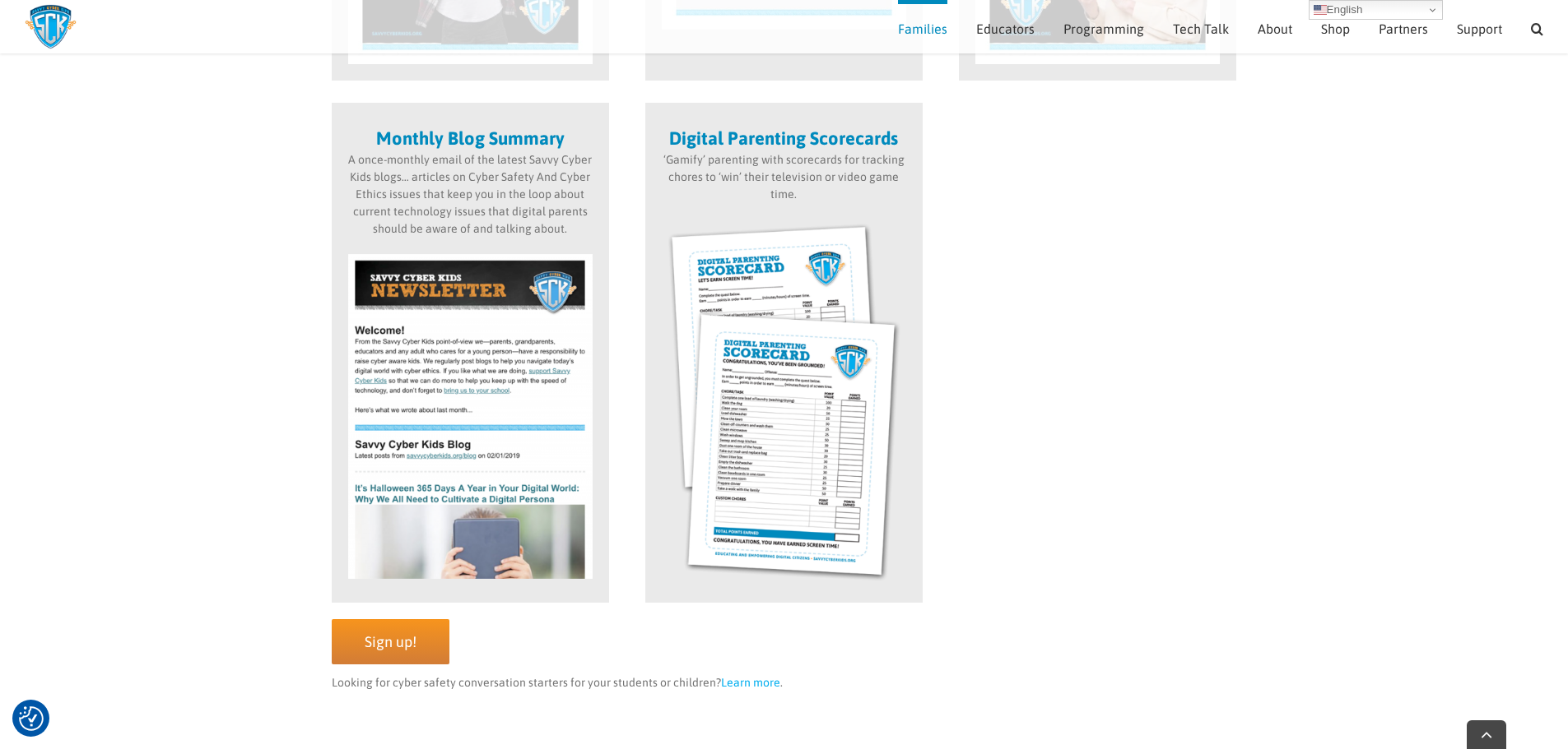
click at [814, 449] on img at bounding box center [784, 402] width 244 height 367
click at [809, 440] on img at bounding box center [784, 402] width 244 height 367
click at [754, 145] on strong "Digital Parenting Scorecards" at bounding box center [784, 138] width 229 height 21
click at [738, 301] on img at bounding box center [784, 402] width 244 height 367
